Goal: Information Seeking & Learning: Learn about a topic

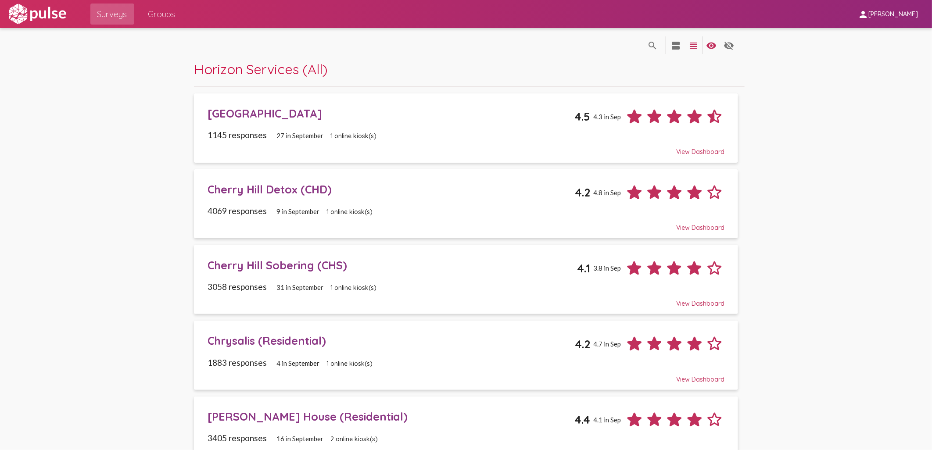
click at [159, 17] on span "Groups" at bounding box center [161, 14] width 27 height 16
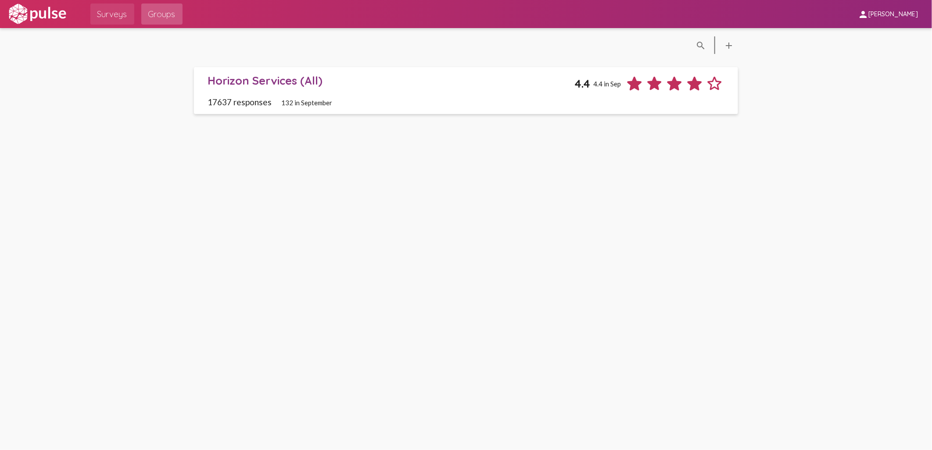
click at [114, 18] on span "Surveys" at bounding box center [112, 14] width 30 height 16
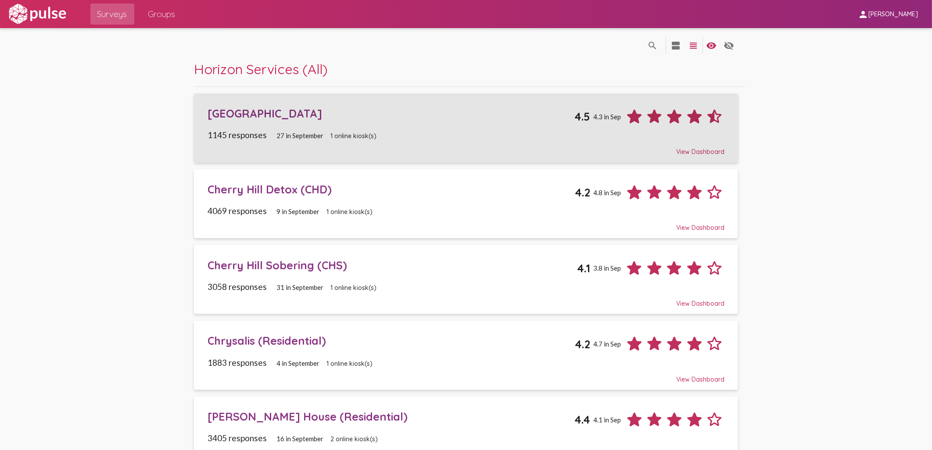
click at [304, 115] on div "[GEOGRAPHIC_DATA]" at bounding box center [390, 114] width 367 height 14
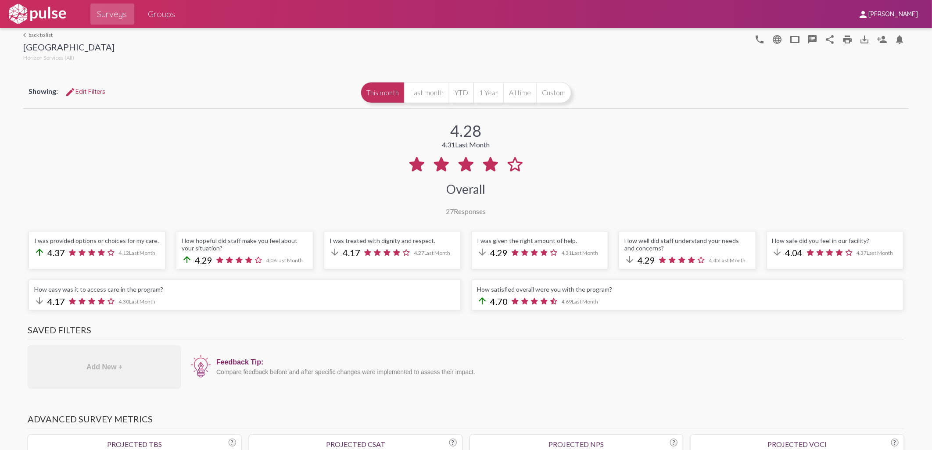
click at [39, 36] on link "arrow_back_ios back to list" at bounding box center [68, 35] width 91 height 7
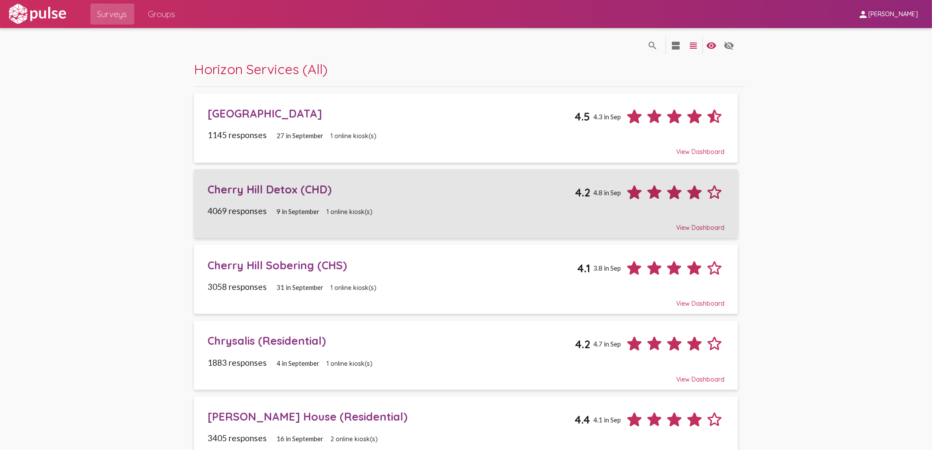
click at [266, 189] on div "Cherry Hill Detox (CHD)" at bounding box center [390, 189] width 367 height 14
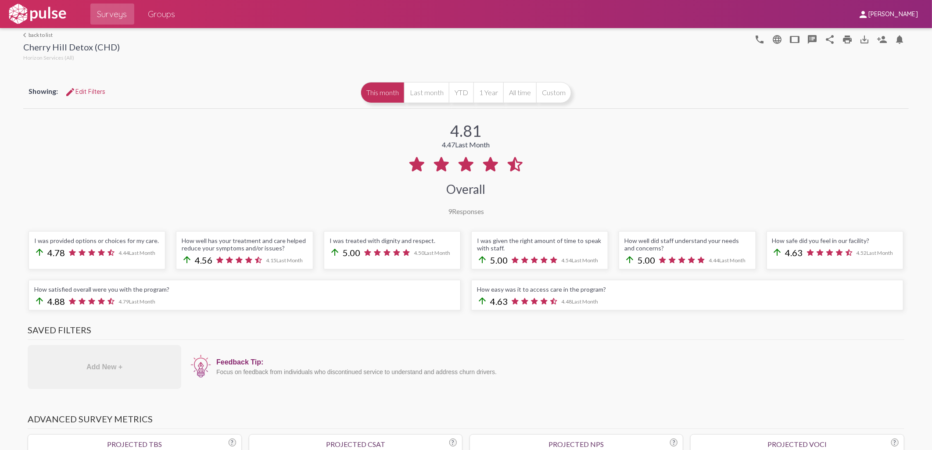
click at [36, 35] on link "arrow_back_ios back to list" at bounding box center [71, 35] width 96 height 7
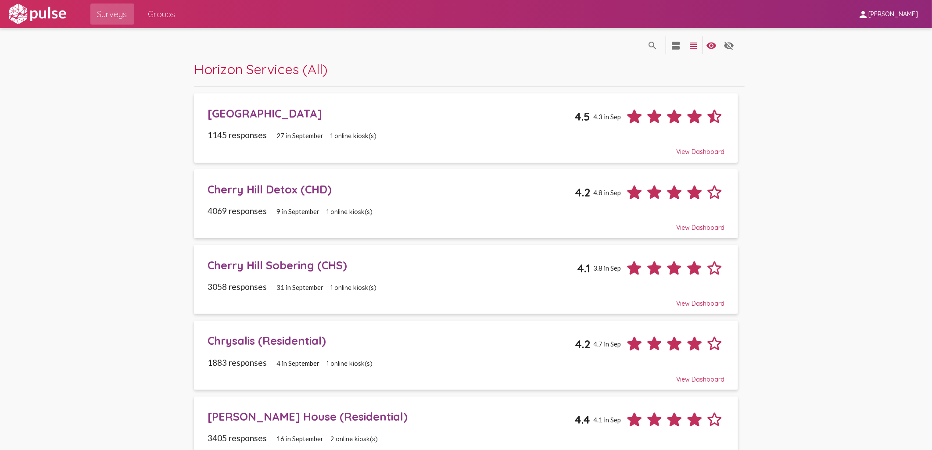
click at [269, 266] on div "Cherry Hill Sobering (CHS)" at bounding box center [391, 265] width 369 height 14
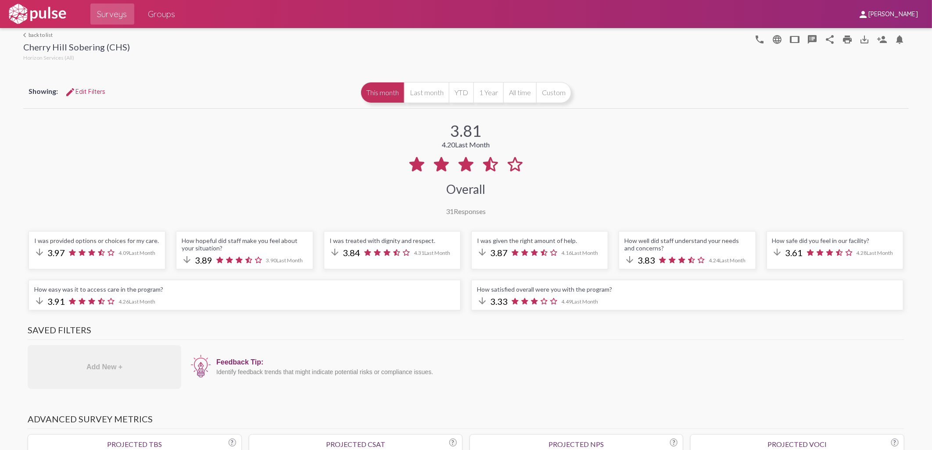
click at [34, 36] on link "arrow_back_ios back to list" at bounding box center [76, 35] width 107 height 7
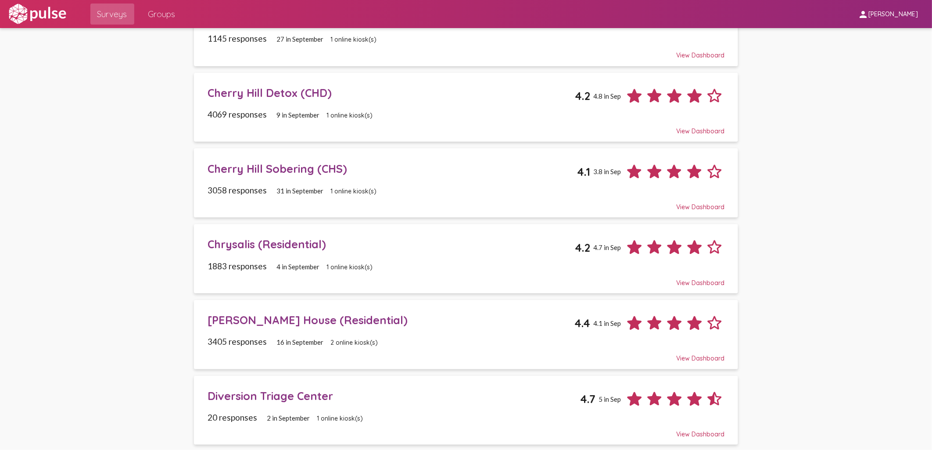
scroll to position [97, 0]
click at [246, 241] on div "Chrysalis (Residential)" at bounding box center [390, 243] width 367 height 14
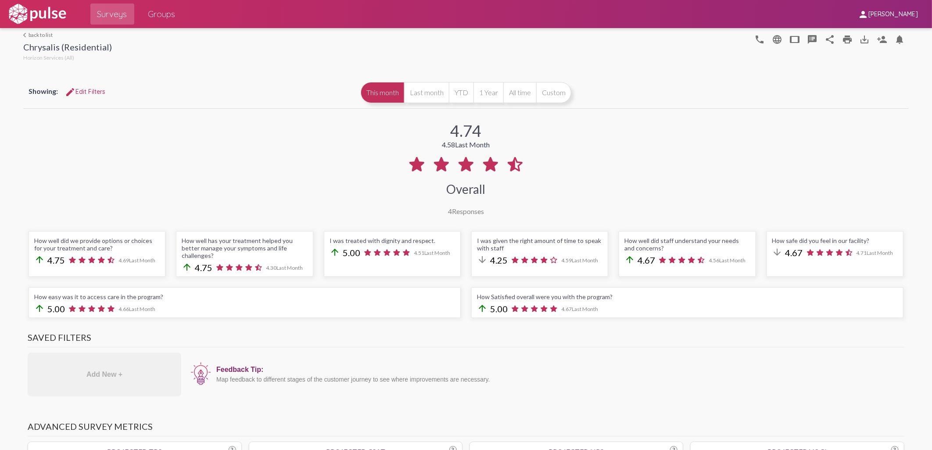
click at [37, 34] on link "arrow_back_ios back to list" at bounding box center [67, 35] width 89 height 7
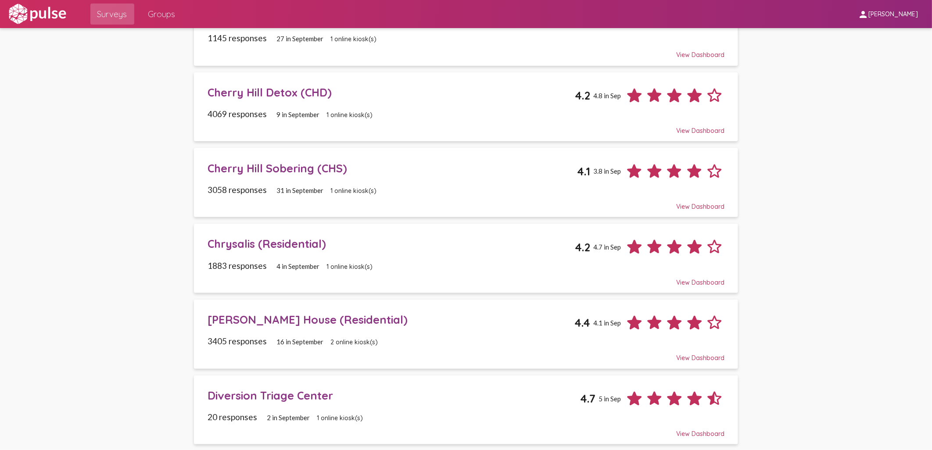
scroll to position [97, 0]
click at [245, 325] on div "[PERSON_NAME] House (Residential)" at bounding box center [390, 319] width 367 height 14
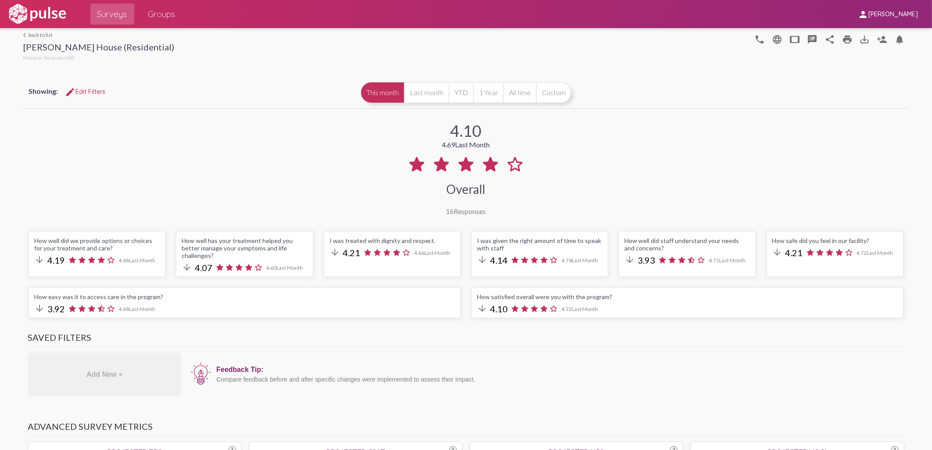
click at [35, 36] on link "arrow_back_ios back to list" at bounding box center [98, 35] width 151 height 7
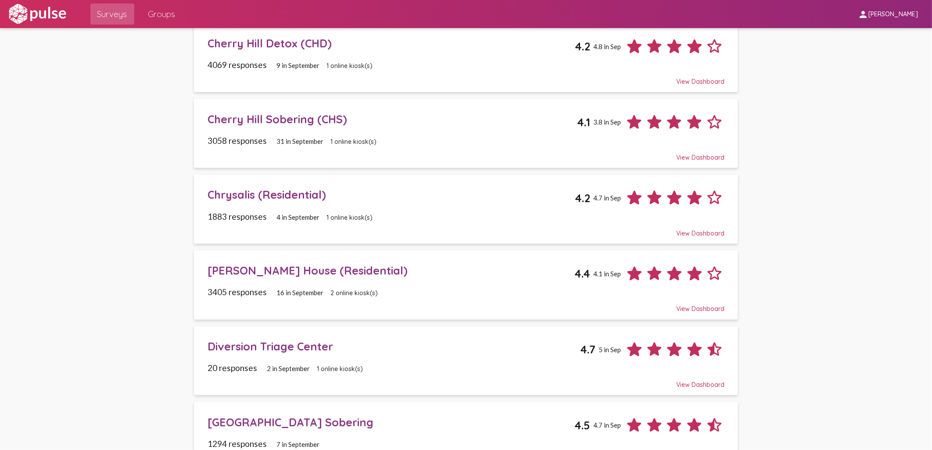
scroll to position [195, 0]
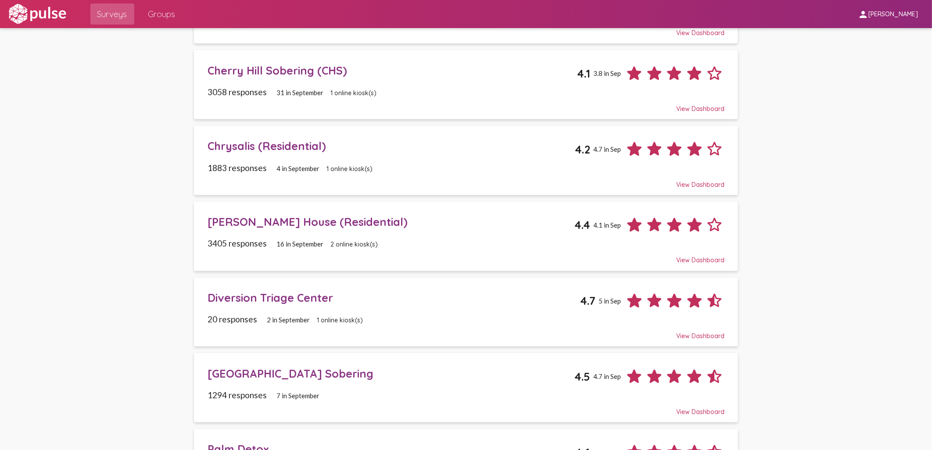
click at [222, 301] on div "Diversion Triage Center" at bounding box center [393, 298] width 372 height 14
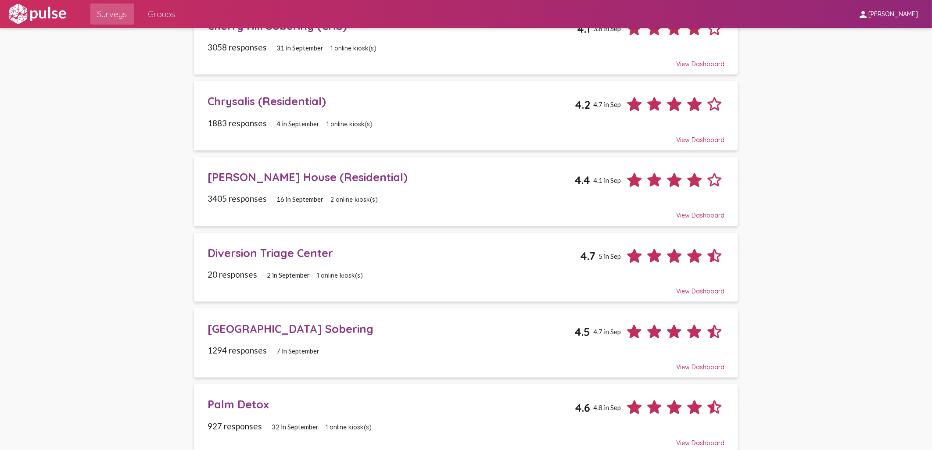
scroll to position [243, 0]
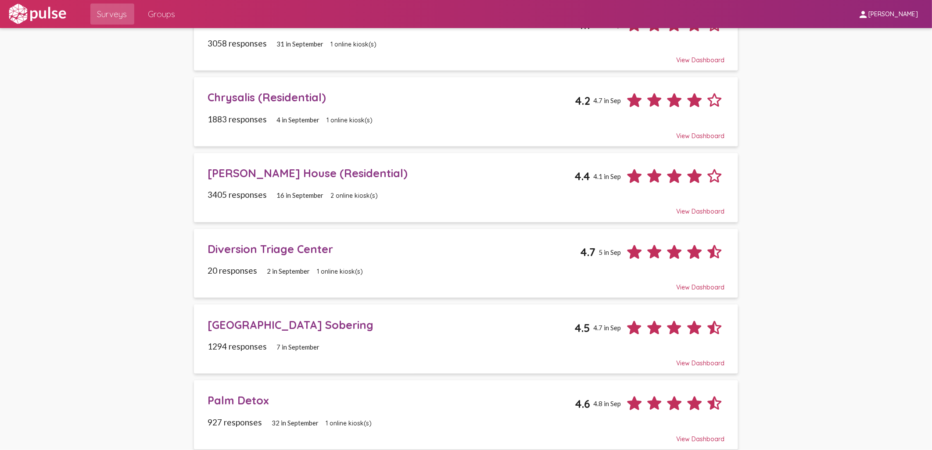
click at [240, 327] on div "[GEOGRAPHIC_DATA] Sobering" at bounding box center [390, 325] width 367 height 14
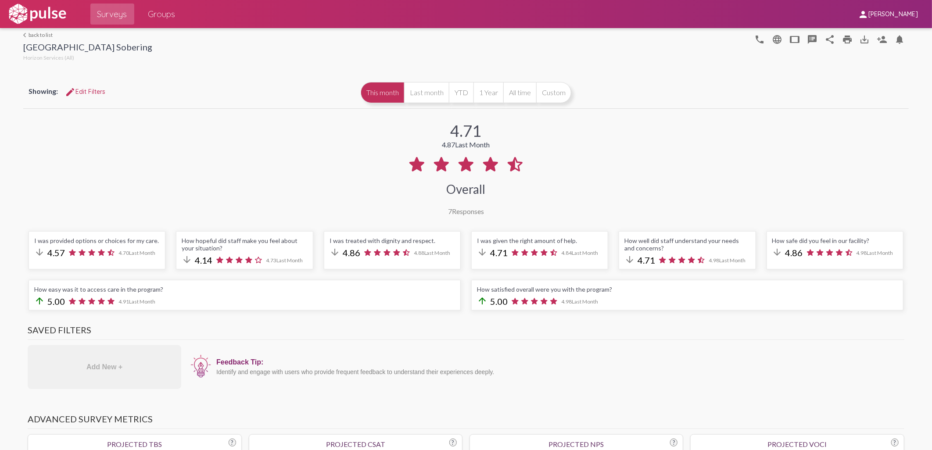
click at [37, 36] on link "arrow_back_ios back to list" at bounding box center [87, 35] width 129 height 7
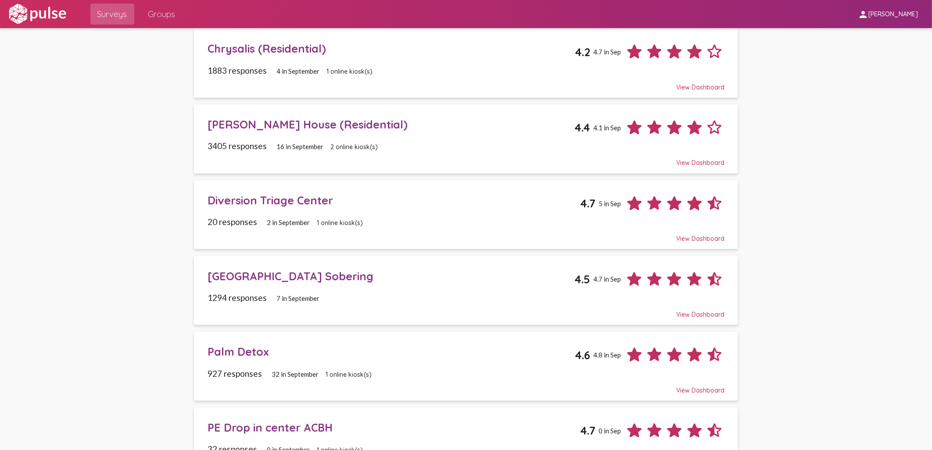
scroll to position [536, 0]
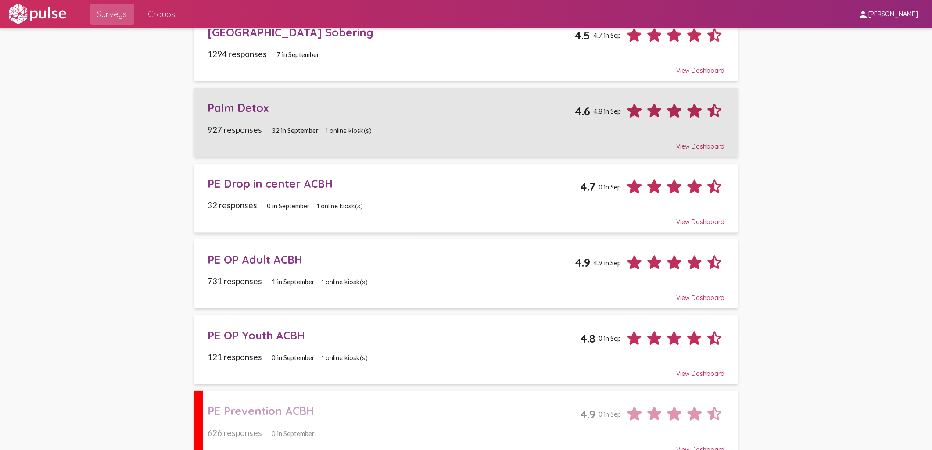
click at [248, 107] on div "Palm Detox" at bounding box center [390, 108] width 367 height 14
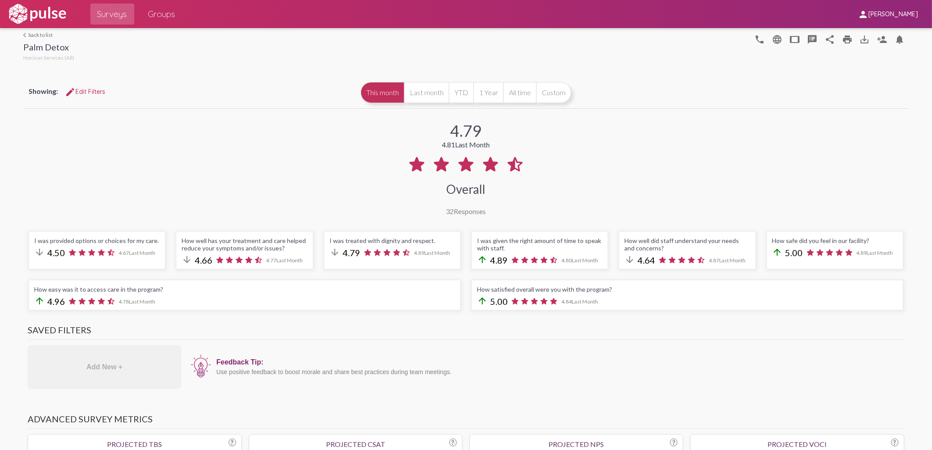
click at [47, 27] on div at bounding box center [37, 14] width 61 height 28
click at [39, 36] on link "arrow_back_ios back to list" at bounding box center [48, 35] width 51 height 7
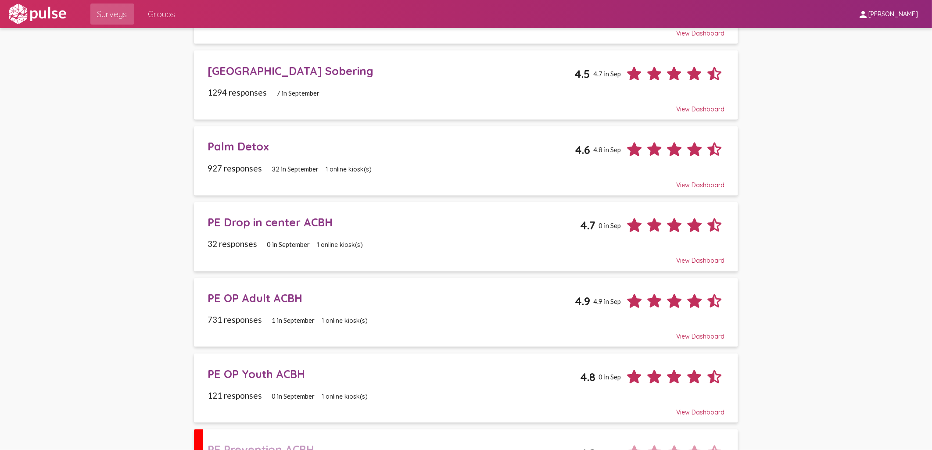
scroll to position [629, 0]
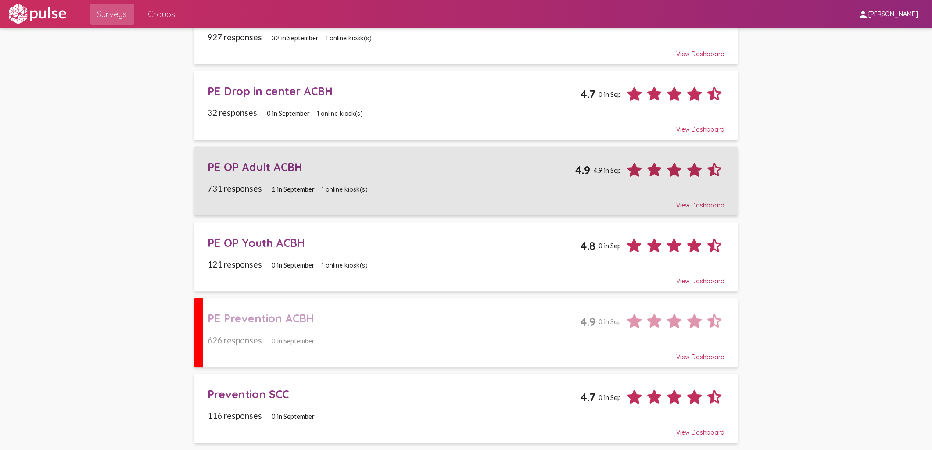
click at [254, 165] on div "PE OP Adult ACBH" at bounding box center [390, 167] width 367 height 14
